Goal: Check status: Check status

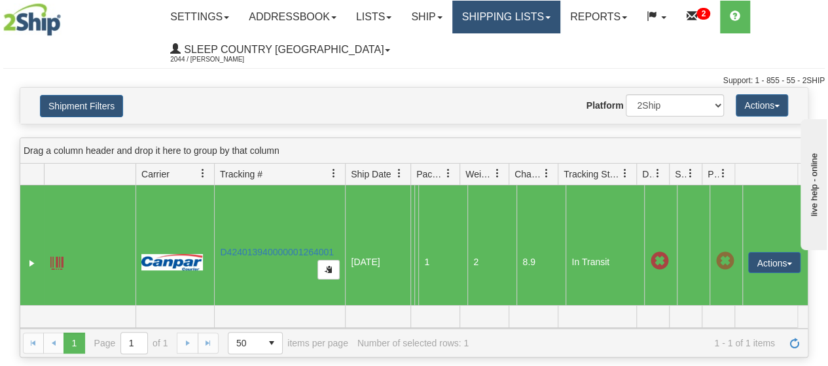
click at [526, 14] on link "Shipping lists" at bounding box center [507, 17] width 108 height 33
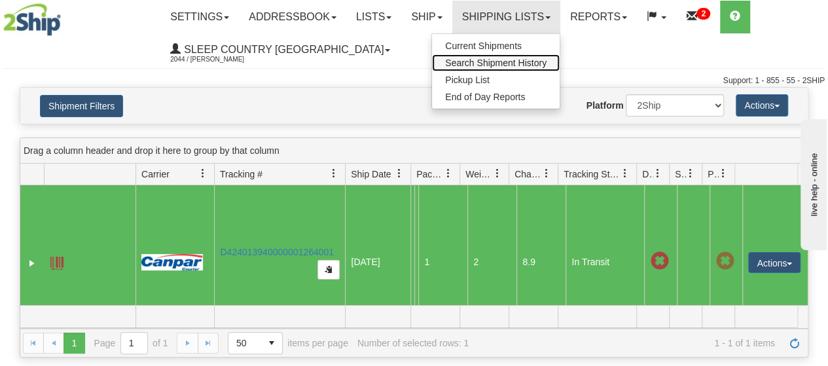
click at [506, 60] on span "Search Shipment History" at bounding box center [496, 63] width 102 height 10
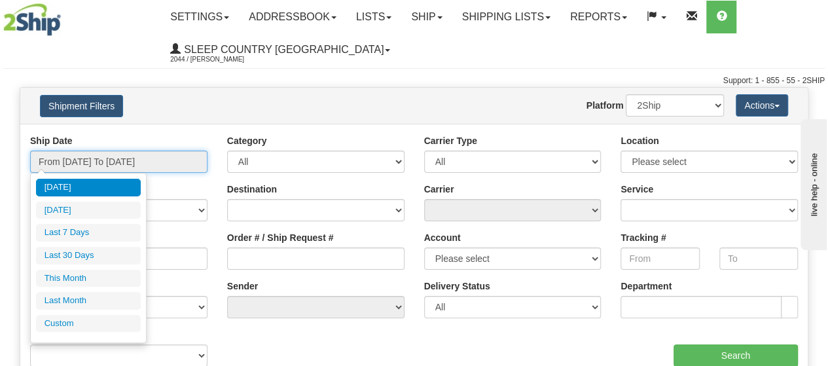
click at [106, 164] on input "From 08/19/2025 To 08/20/2025" at bounding box center [118, 162] width 177 height 22
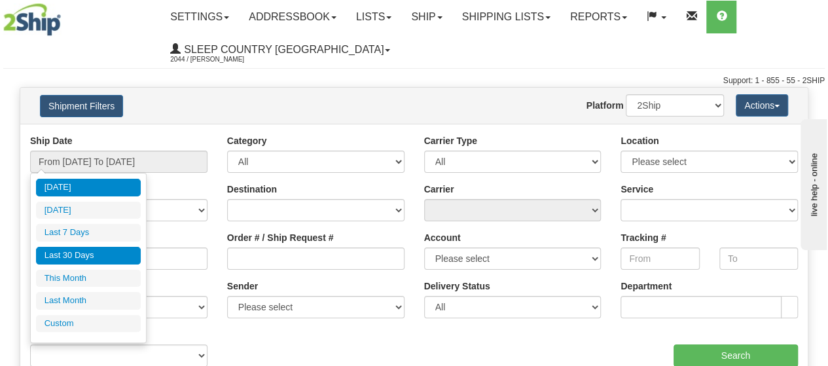
click at [84, 259] on li "Last 30 Days" at bounding box center [88, 256] width 105 height 18
type input "From 07/22/2025 To 08/20/2025"
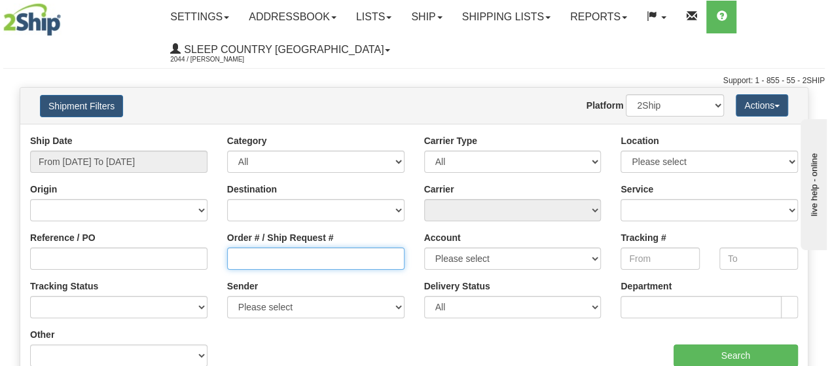
click at [278, 255] on input "Order # / Ship Request #" at bounding box center [315, 259] width 177 height 22
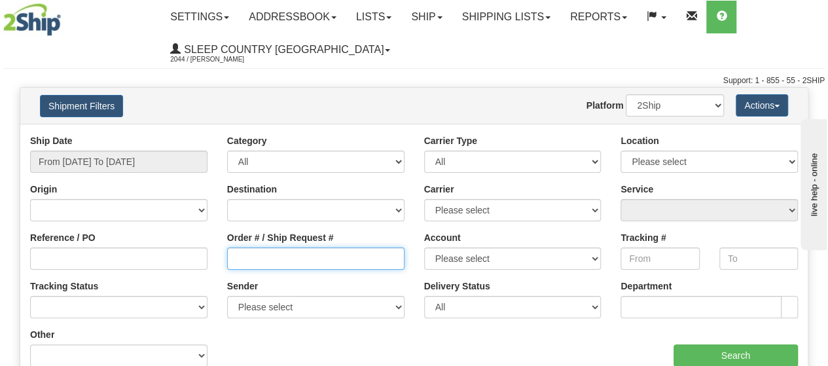
paste input "9007H941736"
type input "9007H941736"
